Goal: Transaction & Acquisition: Download file/media

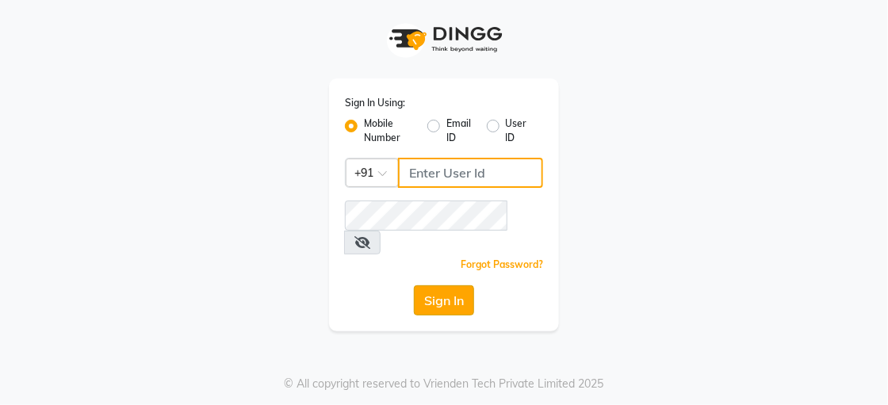
type input "9914479786"
click at [459, 286] on button "Sign In" at bounding box center [444, 301] width 60 height 30
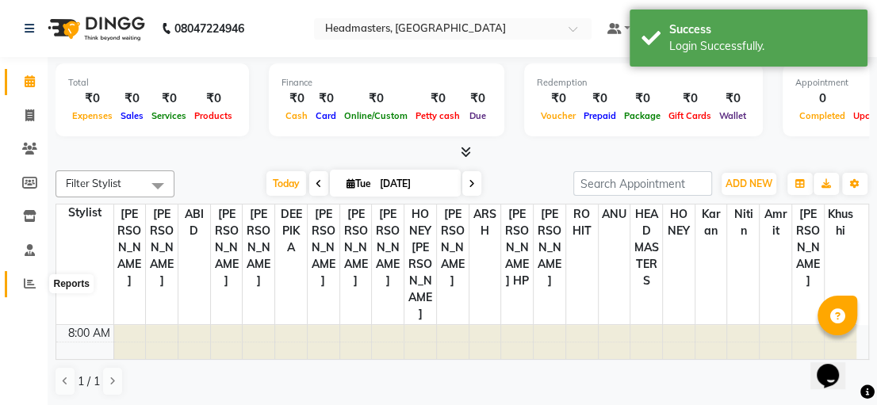
click at [27, 280] on icon at bounding box center [30, 284] width 12 height 12
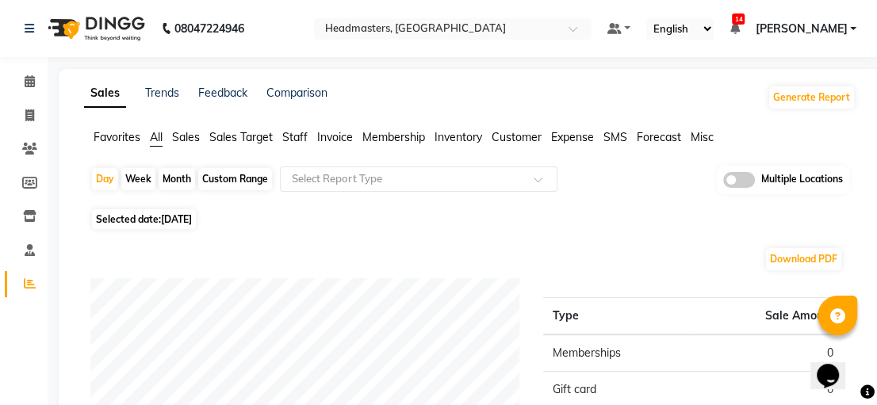
click at [213, 180] on div "Custom Range" at bounding box center [235, 179] width 74 height 22
select select "9"
select select "2025"
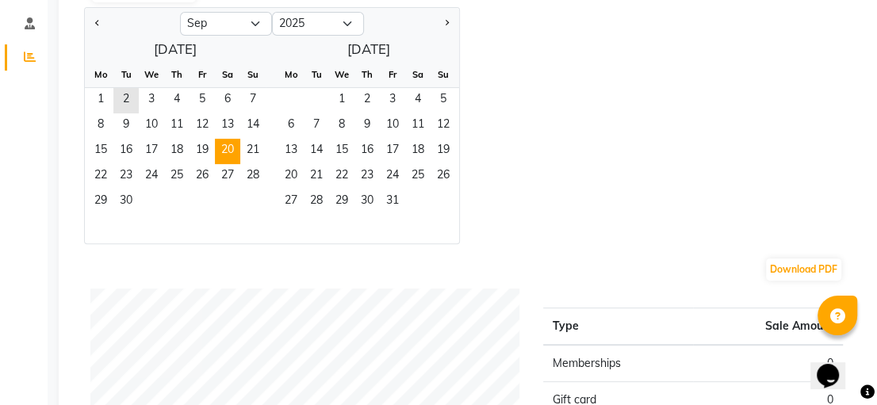
scroll to position [238, 0]
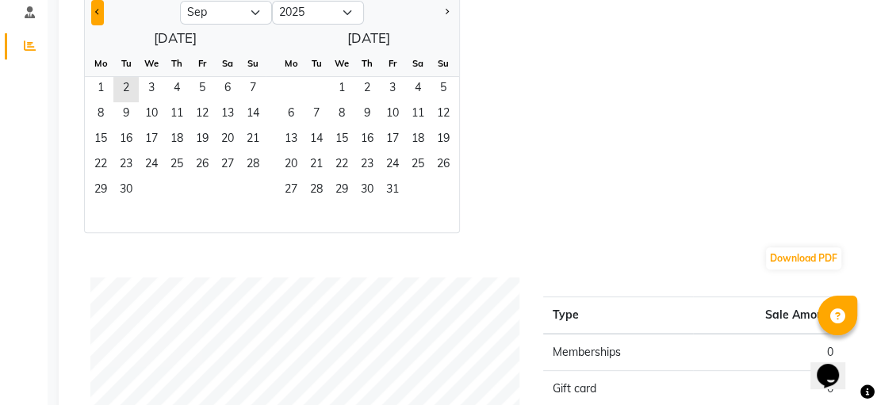
click at [103, 13] on button "Previous month" at bounding box center [97, 12] width 13 height 25
select select "8"
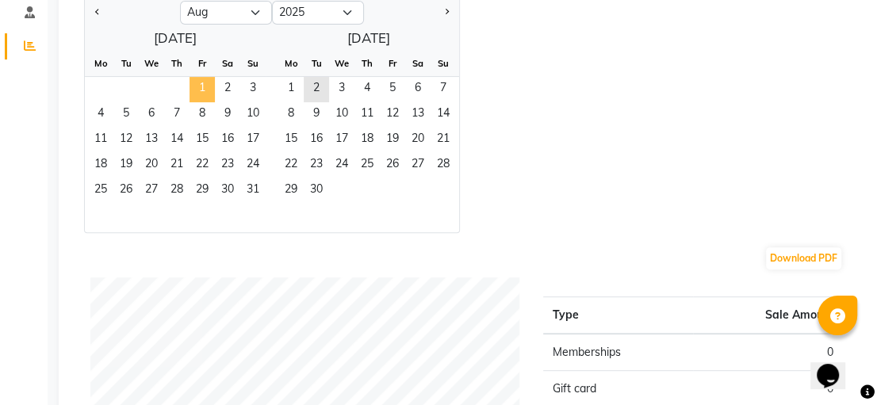
click at [209, 80] on span "1" at bounding box center [202, 89] width 25 height 25
click at [255, 187] on span "31" at bounding box center [252, 190] width 25 height 25
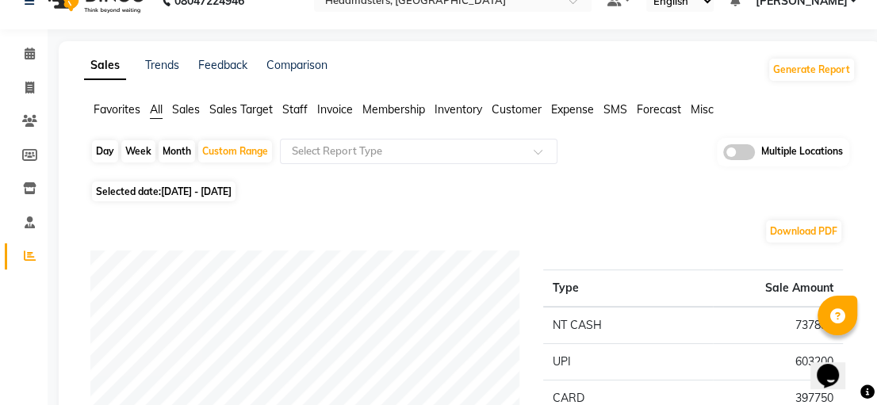
scroll to position [0, 0]
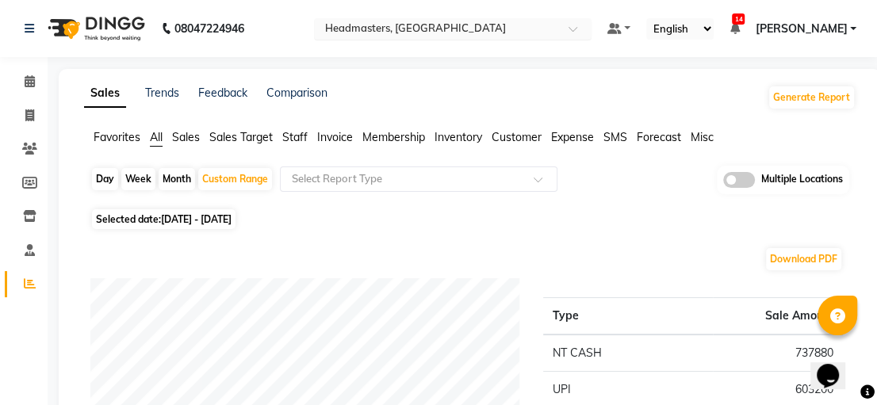
click at [589, 35] on span at bounding box center [579, 33] width 20 height 16
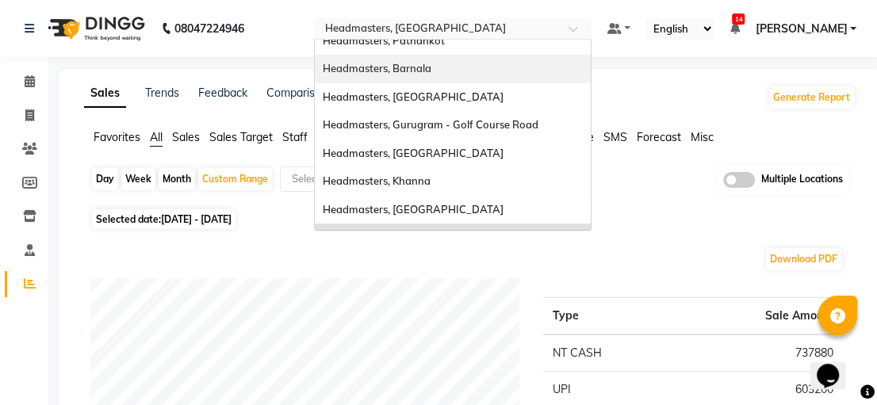
scroll to position [316, 0]
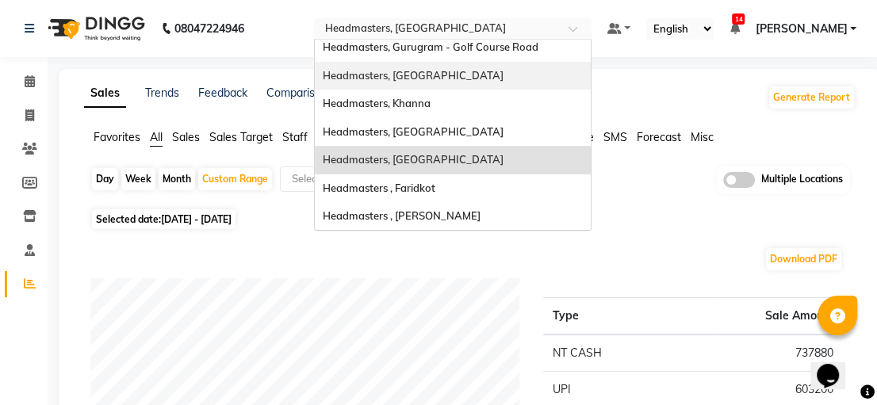
click at [537, 77] on div "Headmasters, [GEOGRAPHIC_DATA]" at bounding box center [453, 76] width 276 height 29
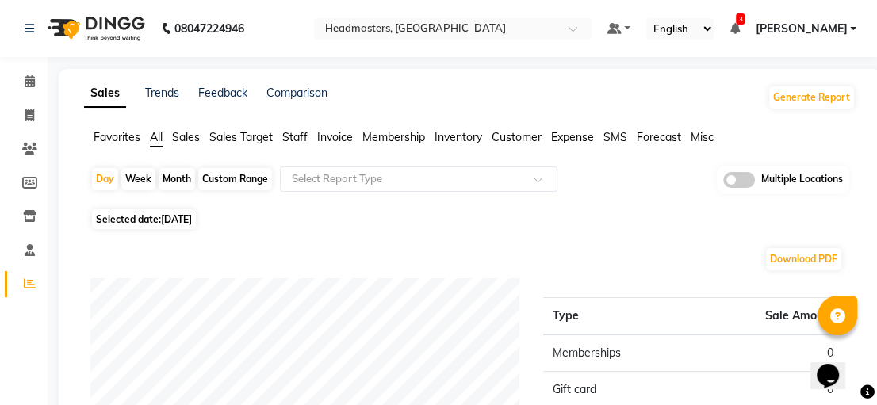
click at [234, 176] on div "Custom Range" at bounding box center [235, 179] width 74 height 22
select select "9"
select select "2025"
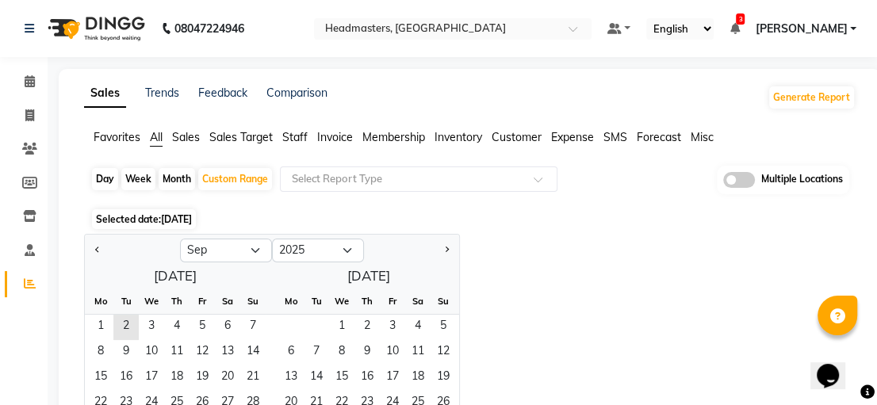
click at [90, 250] on div at bounding box center [132, 250] width 95 height 25
click at [87, 244] on div at bounding box center [132, 250] width 95 height 25
click at [96, 247] on button "Previous month" at bounding box center [97, 250] width 13 height 25
select select "8"
click at [198, 328] on span "1" at bounding box center [202, 327] width 25 height 25
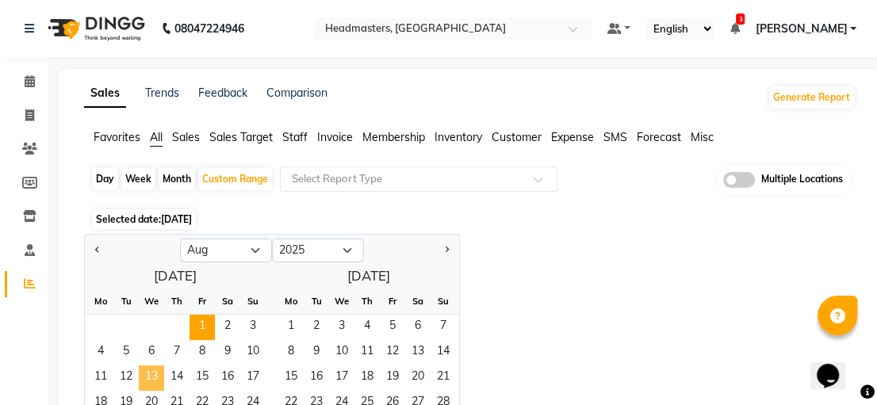
click at [151, 379] on span "13" at bounding box center [151, 378] width 25 height 25
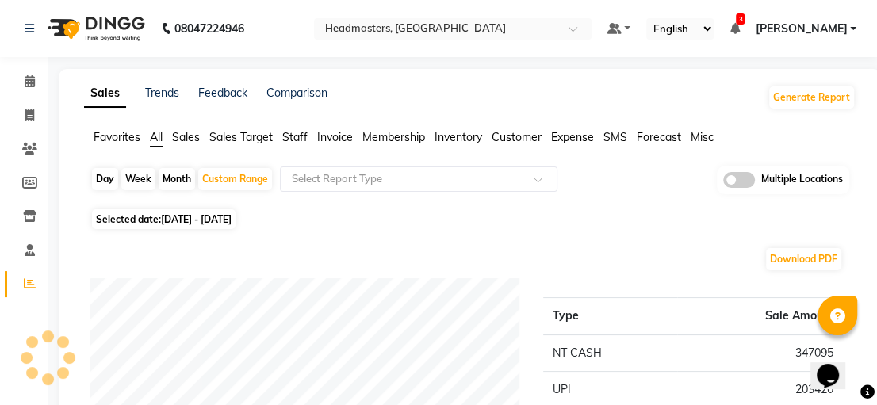
click at [339, 136] on span "Invoice" at bounding box center [335, 137] width 36 height 14
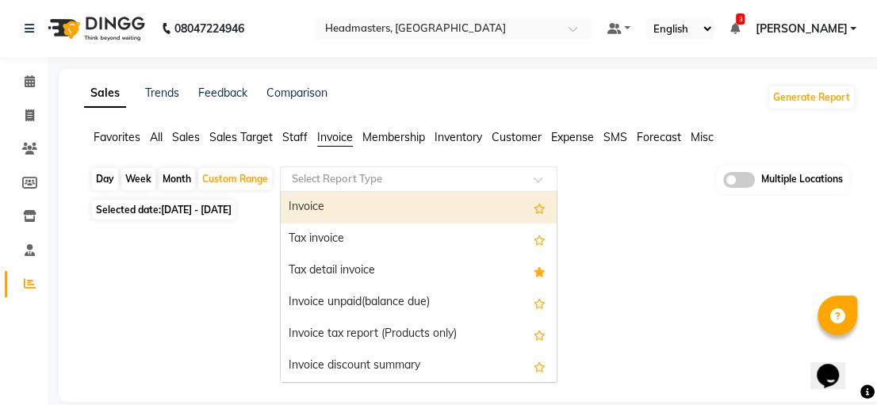
click at [493, 176] on input "text" at bounding box center [403, 179] width 228 height 16
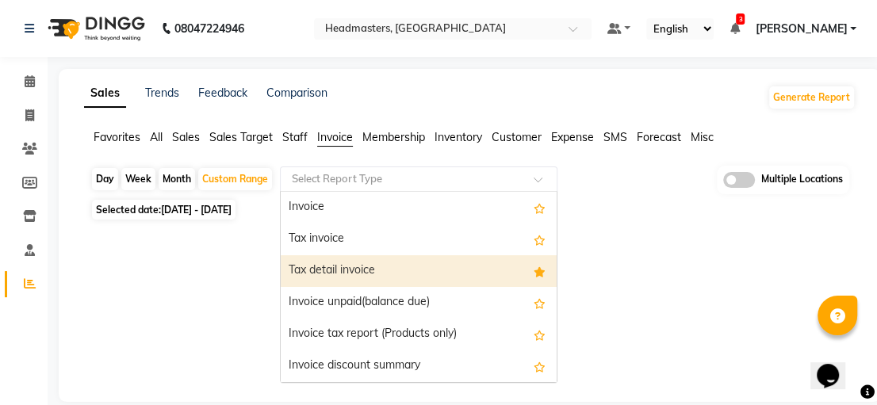
click at [382, 276] on div "Tax detail invoice" at bounding box center [419, 271] width 276 height 32
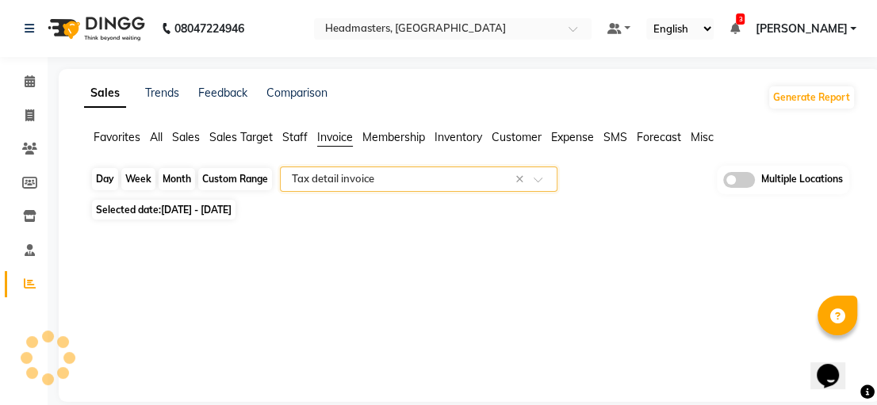
click at [254, 185] on div "Custom Range" at bounding box center [235, 179] width 74 height 22
select select "8"
select select "2025"
select select "full_report"
select select "csv"
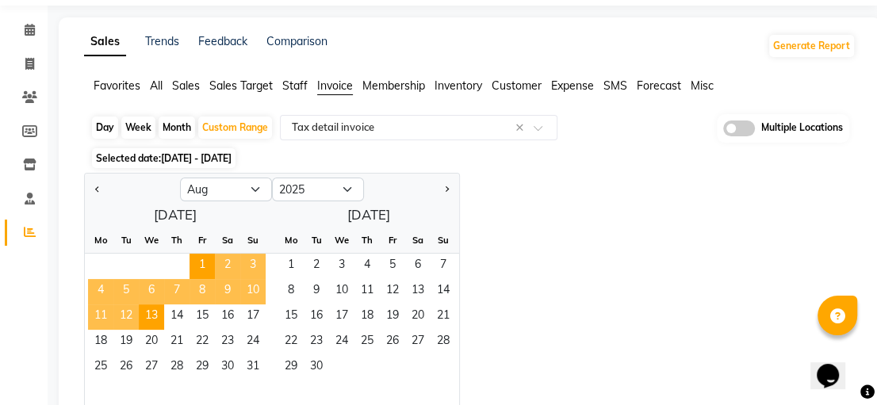
scroll to position [79, 0]
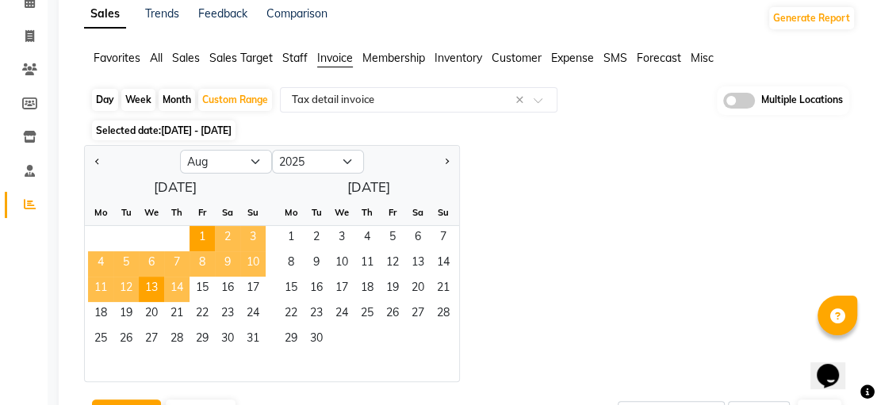
click at [182, 292] on span "14" at bounding box center [176, 289] width 25 height 25
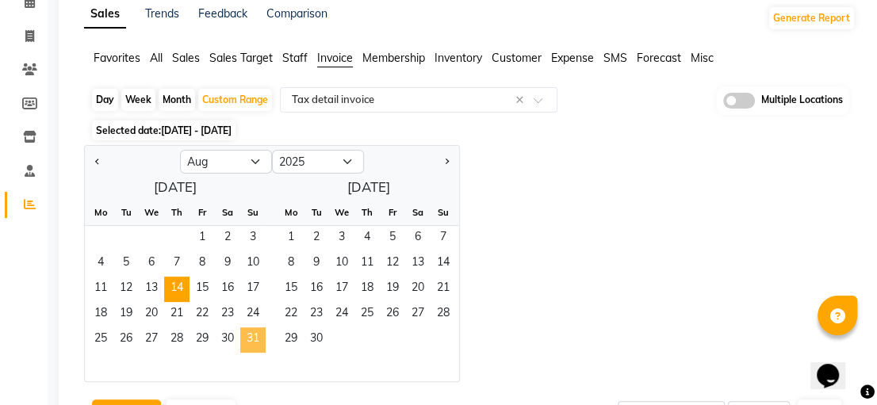
click at [242, 335] on span "31" at bounding box center [252, 340] width 25 height 25
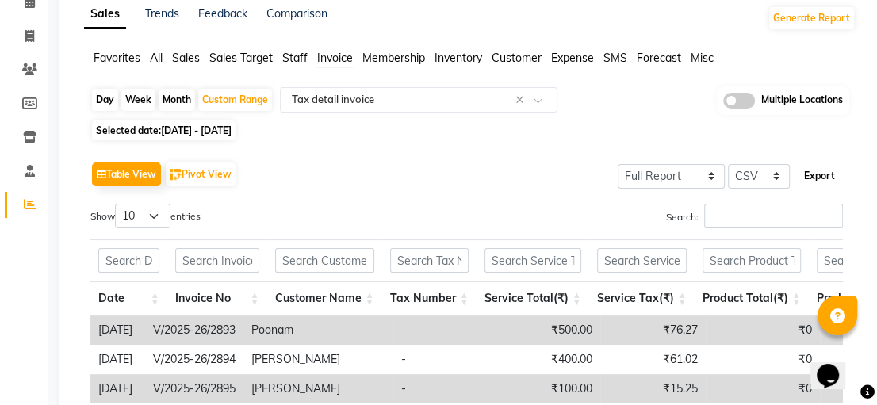
click at [815, 176] on button "Export" at bounding box center [820, 176] width 44 height 27
click at [162, 58] on span "All" at bounding box center [156, 58] width 13 height 14
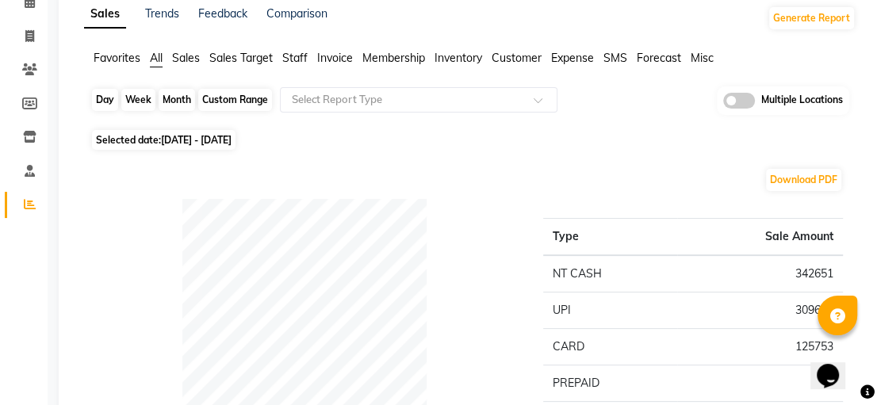
click at [217, 96] on div "Custom Range" at bounding box center [235, 100] width 74 height 22
select select "8"
select select "2025"
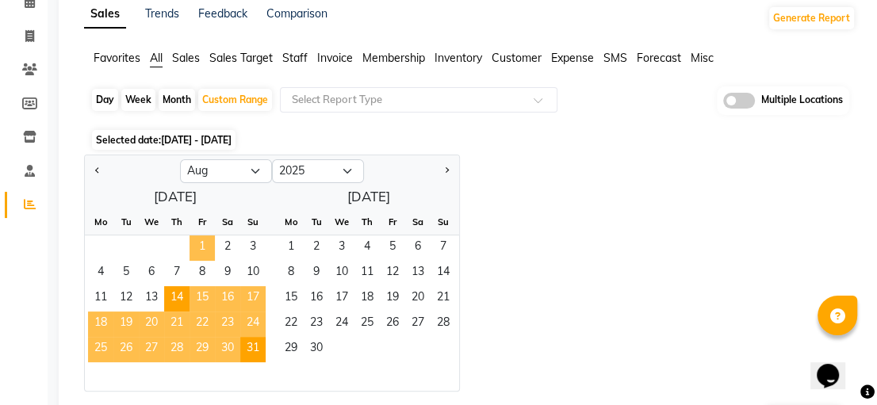
click at [201, 246] on span "1" at bounding box center [202, 248] width 25 height 25
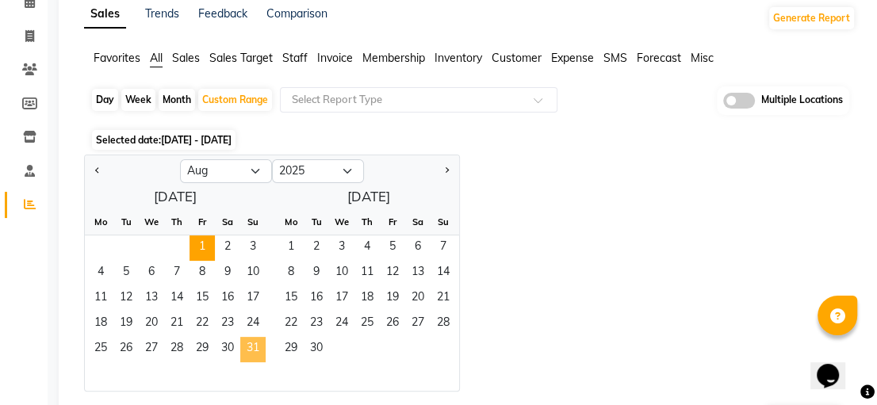
click at [247, 345] on span "31" at bounding box center [252, 349] width 25 height 25
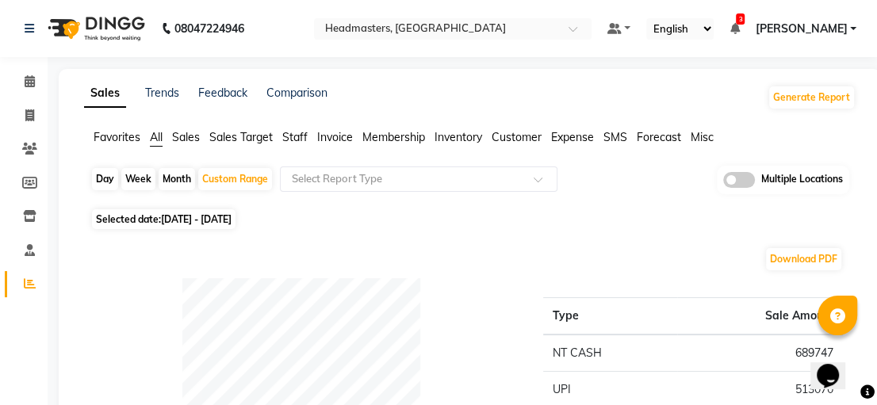
scroll to position [317, 0]
